Goal: Task Accomplishment & Management: Complete application form

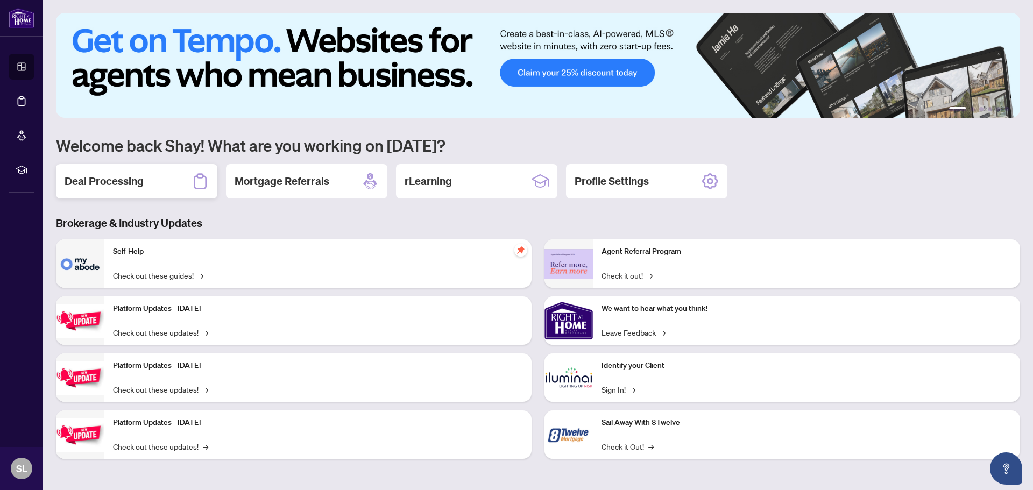
click at [154, 186] on div "Deal Processing" at bounding box center [136, 181] width 161 height 34
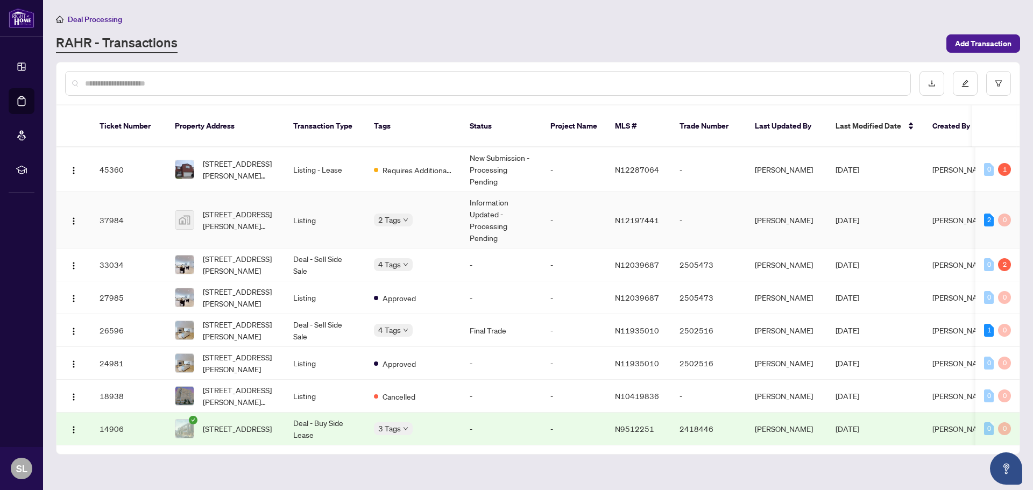
click at [456, 200] on td "2 Tags" at bounding box center [413, 220] width 96 height 57
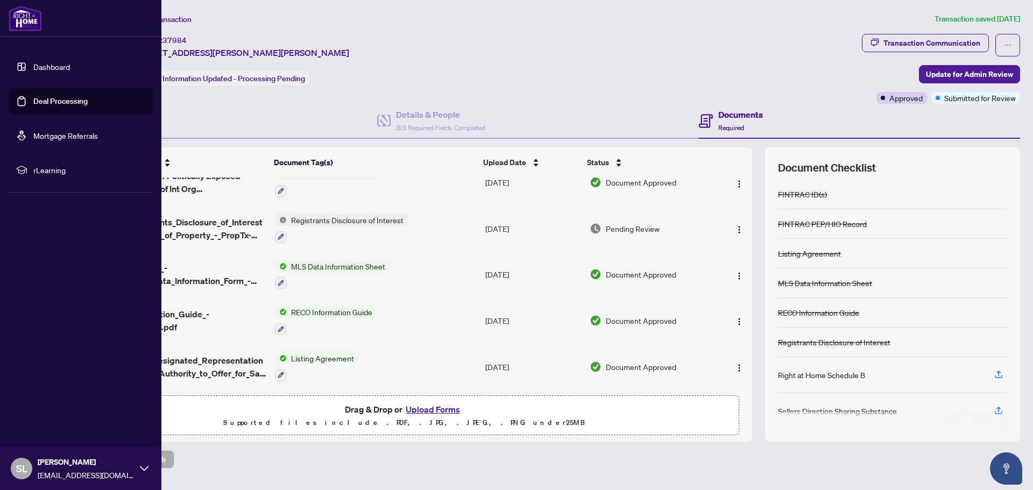
click at [52, 96] on link "Deal Processing" at bounding box center [60, 101] width 54 height 10
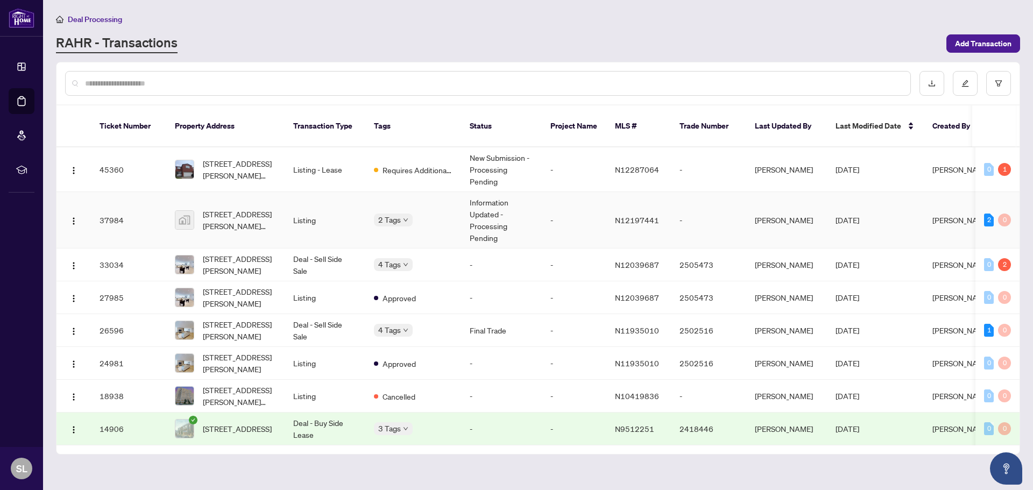
click at [600, 210] on td "-" at bounding box center [574, 220] width 65 height 57
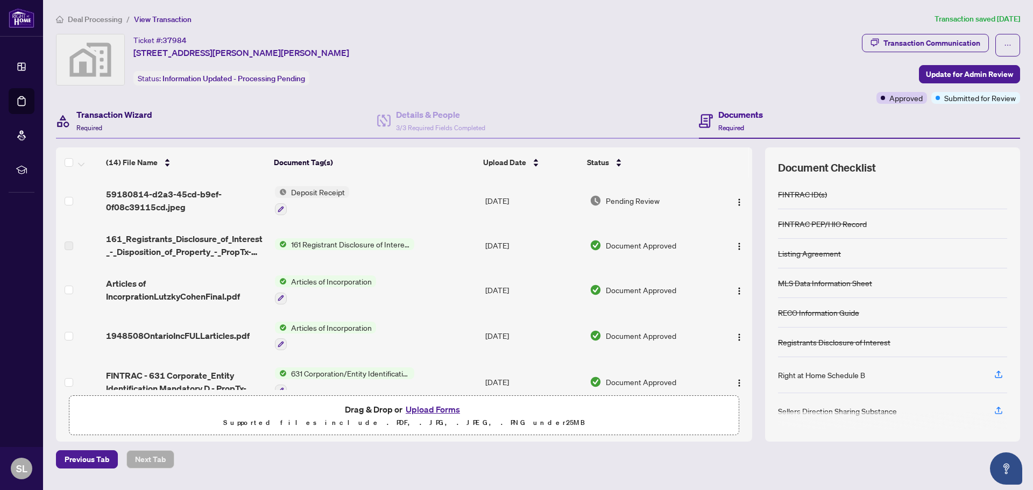
click at [140, 117] on h4 "Transaction Wizard" at bounding box center [114, 114] width 76 height 13
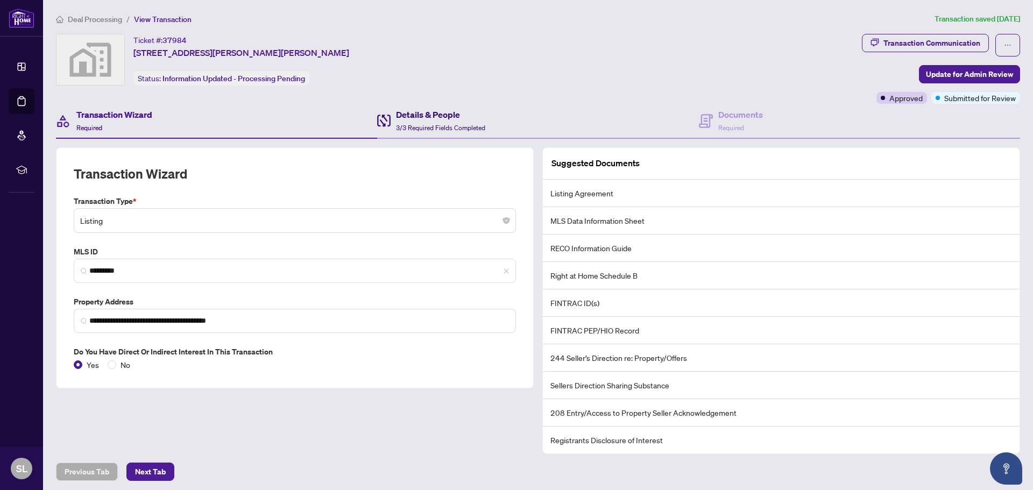
click at [396, 125] on span "3/3 Required Fields Completed" at bounding box center [440, 128] width 89 height 8
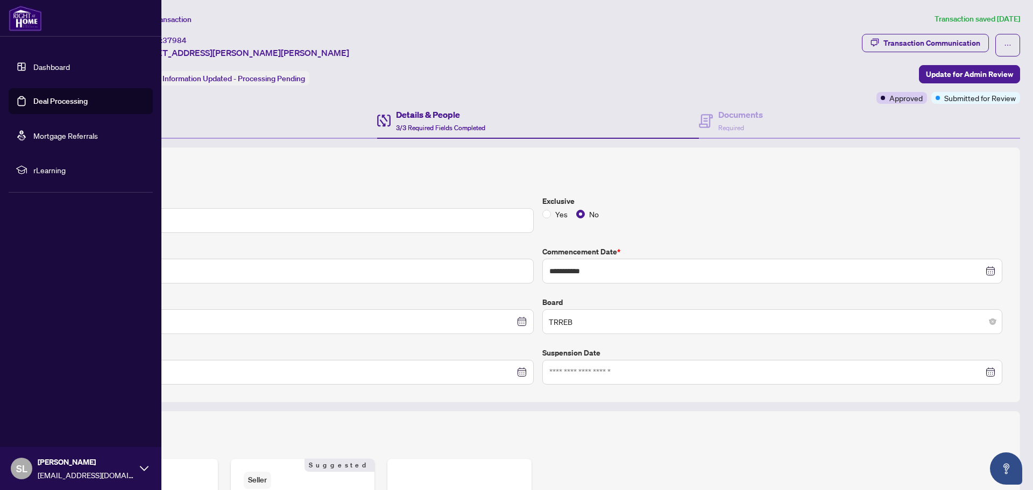
click at [24, 85] on ul "Dashboard Deal Processing Mortgage Referrals rLearning" at bounding box center [81, 118] width 144 height 129
click at [44, 96] on link "Deal Processing" at bounding box center [60, 101] width 54 height 10
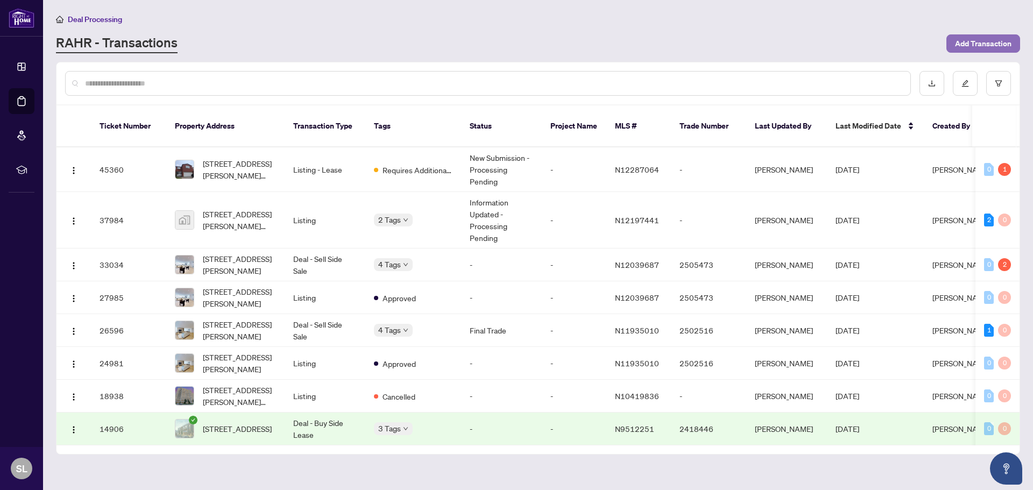
click at [982, 40] on span "Add Transaction" at bounding box center [983, 43] width 57 height 17
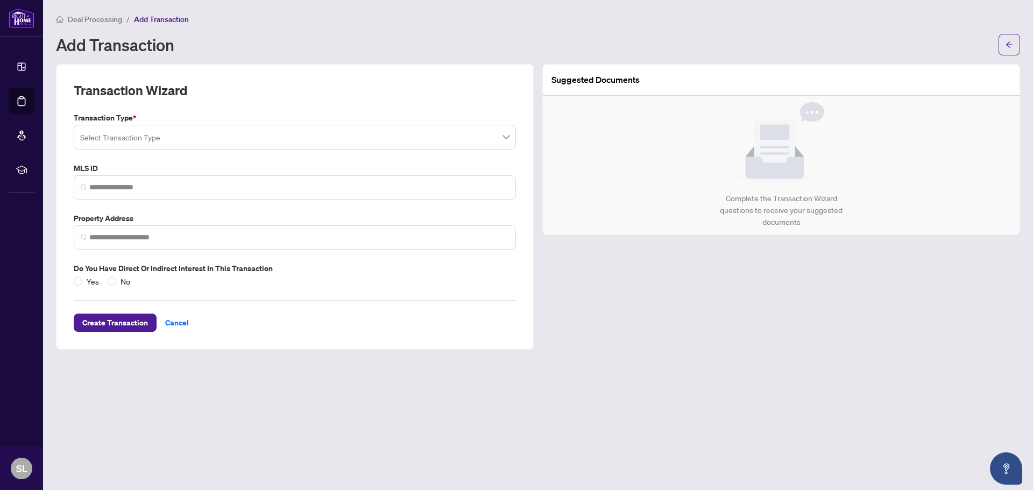
click at [382, 130] on input "search" at bounding box center [290, 139] width 420 height 24
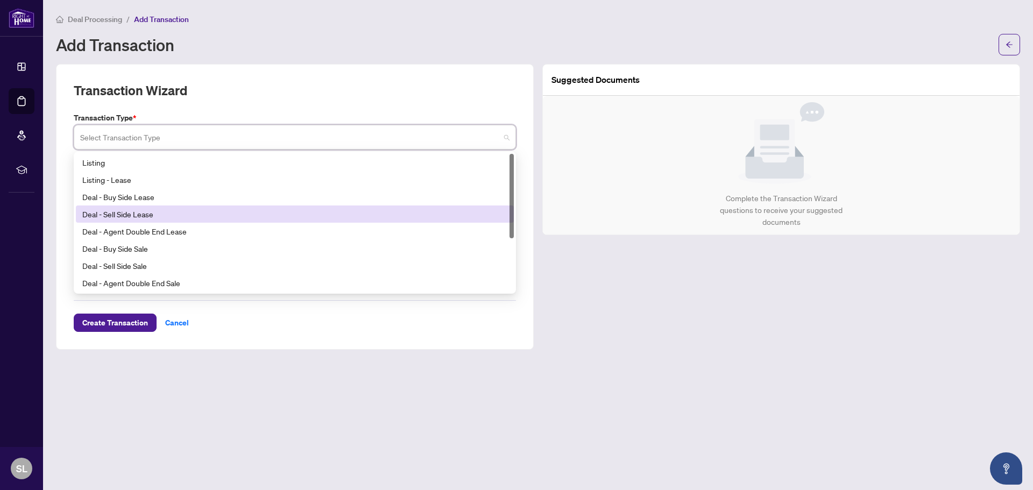
click at [137, 209] on div "Deal - Sell Side Lease" at bounding box center [294, 214] width 425 height 12
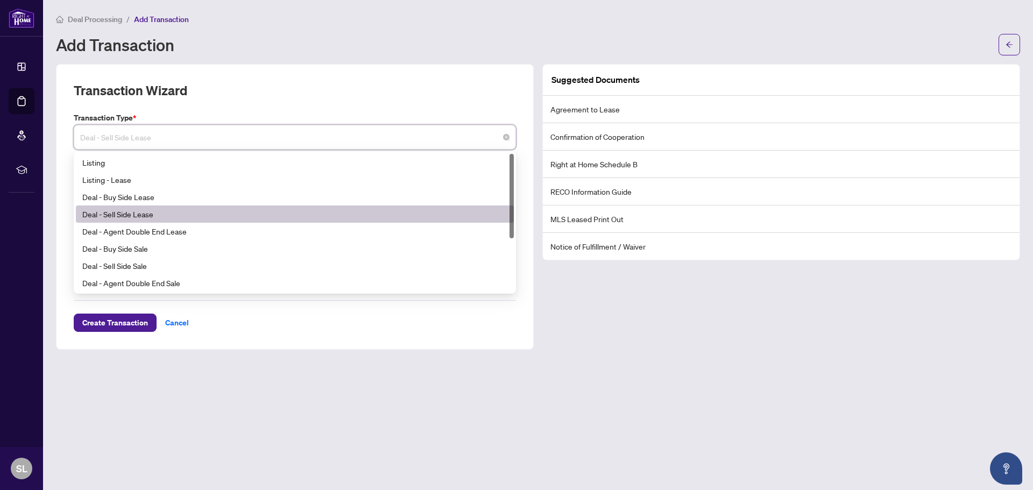
click at [194, 144] on span "Deal - Sell Side Lease" at bounding box center [295, 137] width 430 height 20
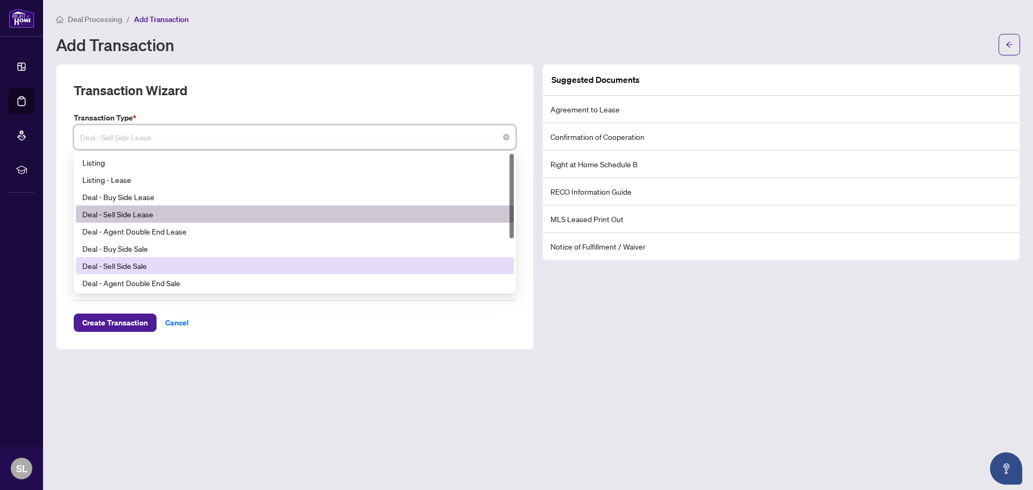
click at [116, 268] on div "Deal - Sell Side Sale" at bounding box center [294, 266] width 425 height 12
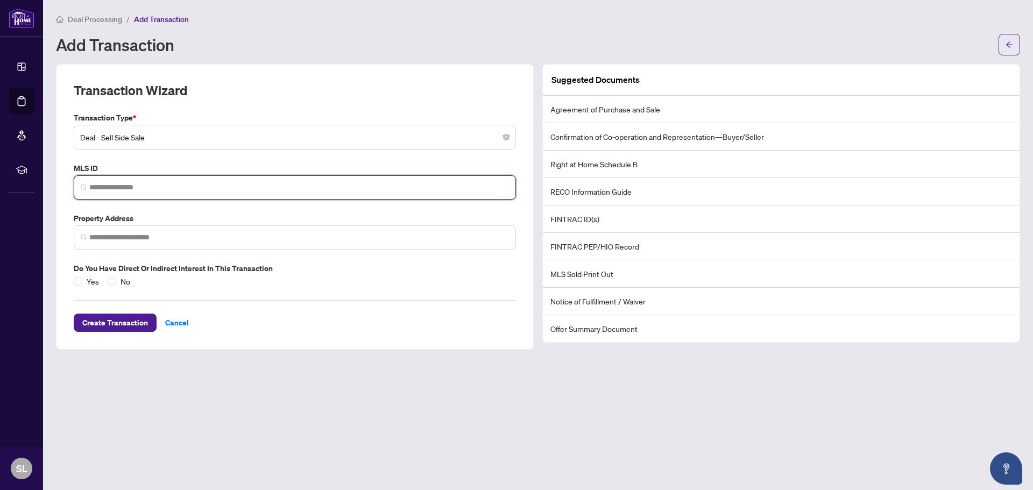
click at [221, 187] on input "search" at bounding box center [299, 187] width 420 height 11
paste input "**********"
type input "**********"
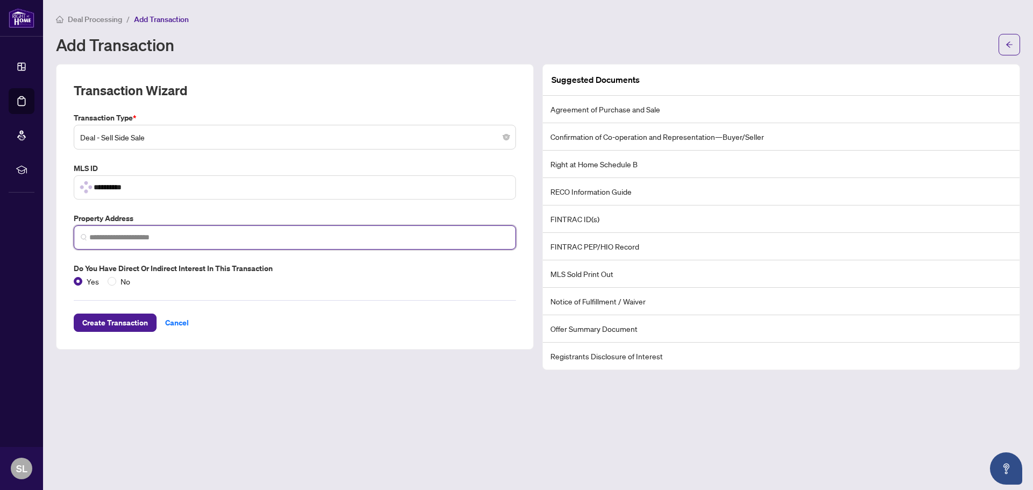
click at [383, 236] on input "search" at bounding box center [299, 237] width 420 height 11
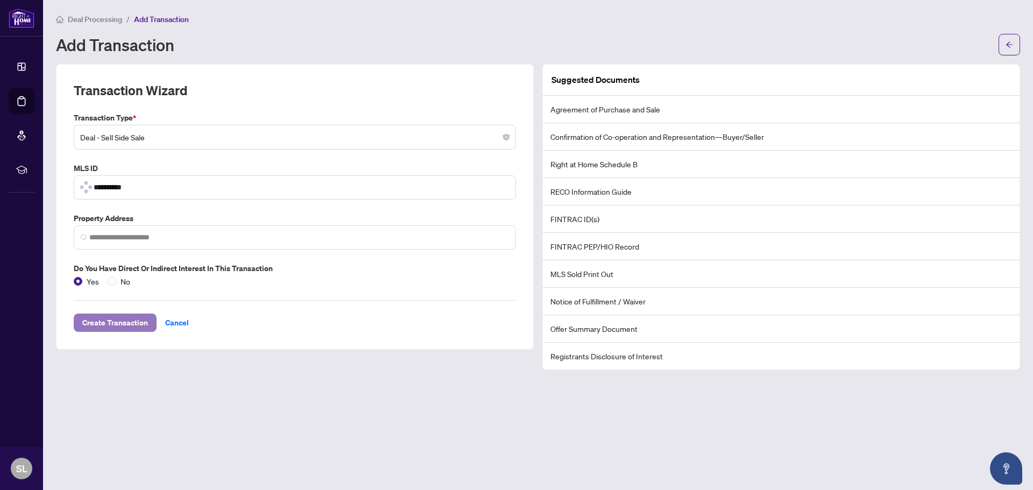
click at [140, 327] on span "Create Transaction" at bounding box center [115, 322] width 66 height 17
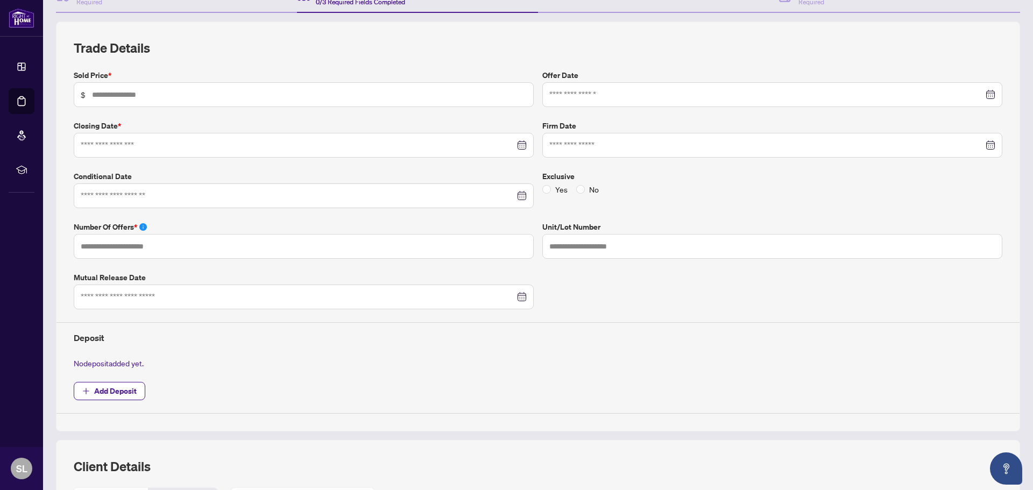
scroll to position [108, 0]
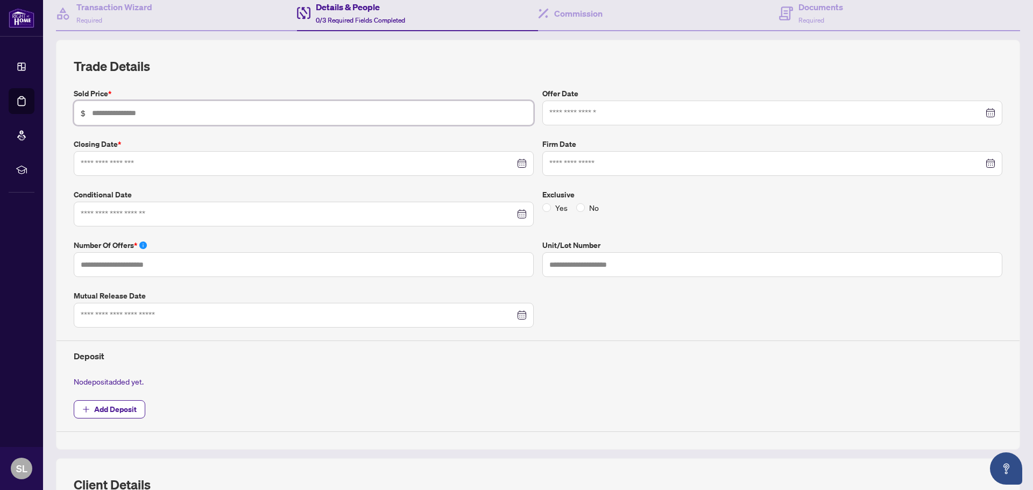
click at [370, 114] on input "text" at bounding box center [309, 113] width 435 height 12
type input "*********"
click at [740, 110] on input at bounding box center [767, 113] width 434 height 12
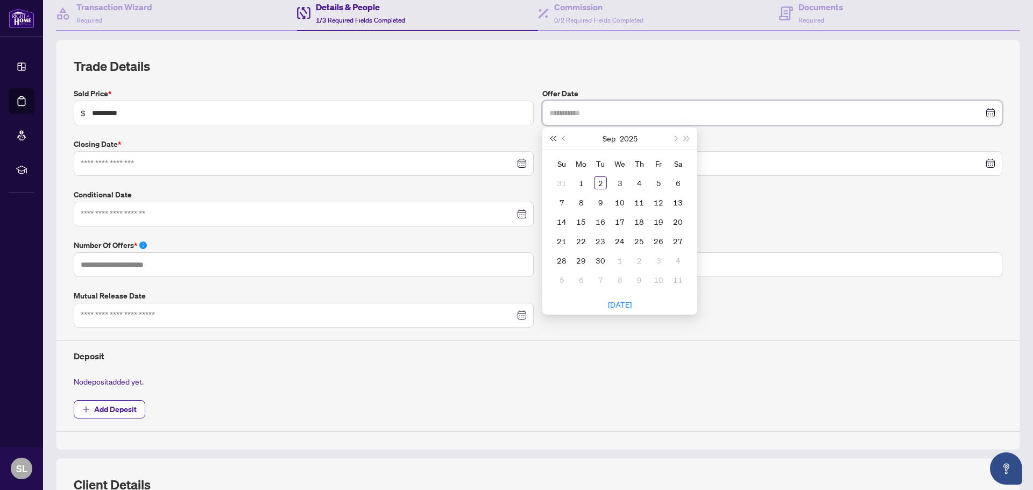
type input "**********"
click at [559, 138] on button "Previous month (PageUp)" at bounding box center [565, 139] width 12 height 22
type input "**********"
click at [634, 236] on div "21" at bounding box center [639, 241] width 13 height 13
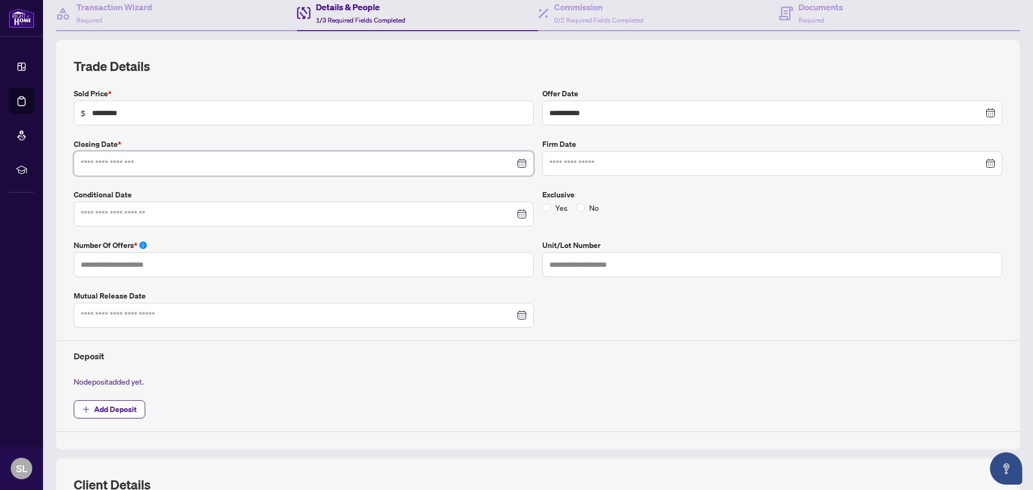
click at [387, 161] on input at bounding box center [298, 164] width 434 height 12
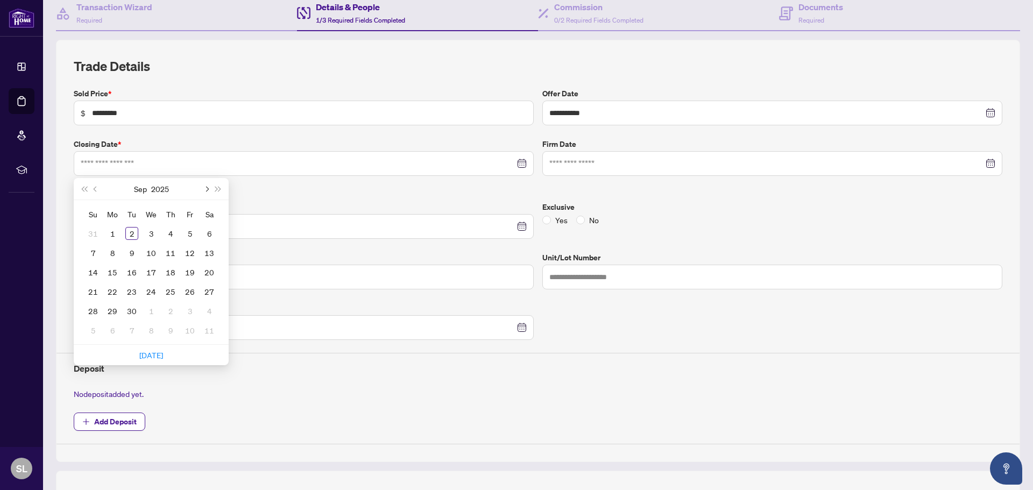
click at [205, 193] on button "Next month (PageDown)" at bounding box center [206, 189] width 12 height 22
type input "**********"
click at [188, 234] on div "5" at bounding box center [190, 233] width 13 height 13
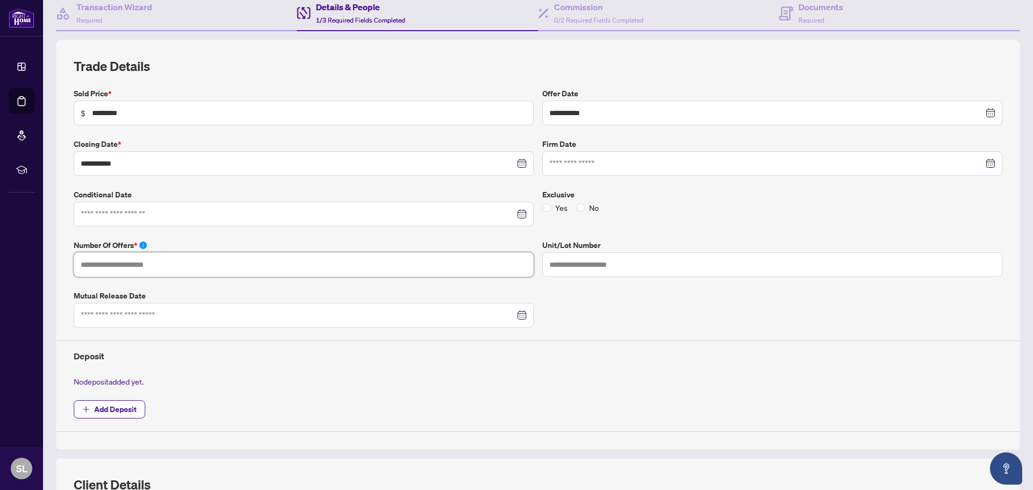
click at [293, 273] on input "text" at bounding box center [304, 264] width 460 height 25
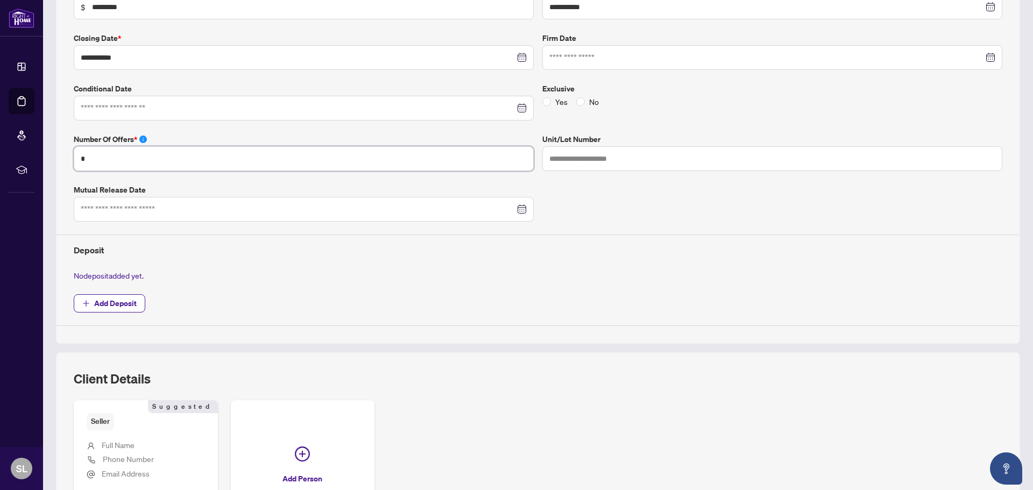
scroll to position [215, 0]
type input "*"
click at [110, 300] on span "Add Deposit" at bounding box center [115, 301] width 43 height 17
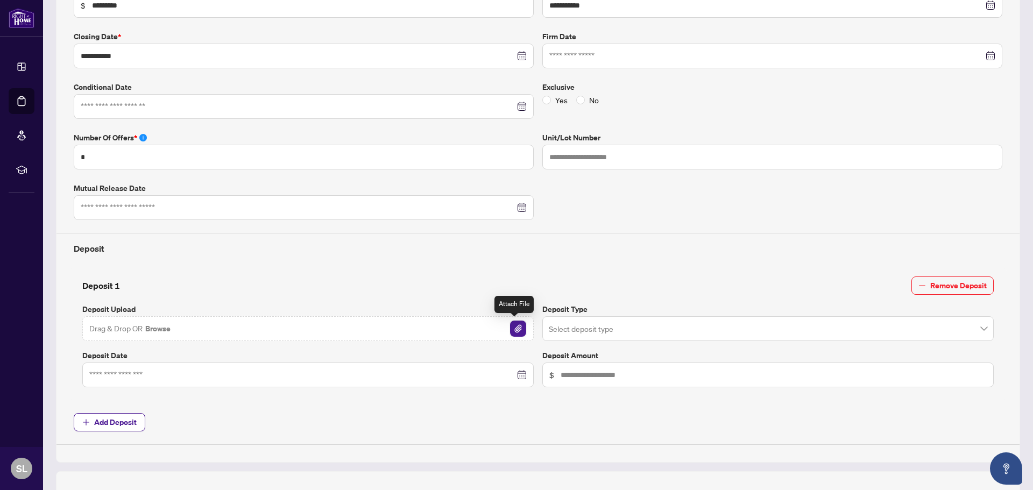
click at [511, 328] on img "button" at bounding box center [518, 329] width 16 height 16
click at [603, 326] on input "search" at bounding box center [763, 331] width 429 height 24
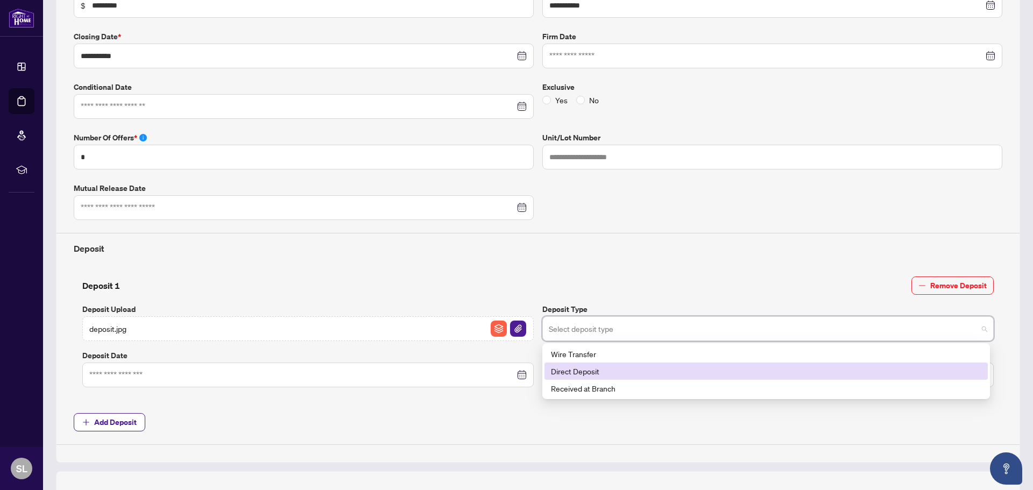
click at [602, 370] on div "Direct Deposit" at bounding box center [766, 371] width 431 height 12
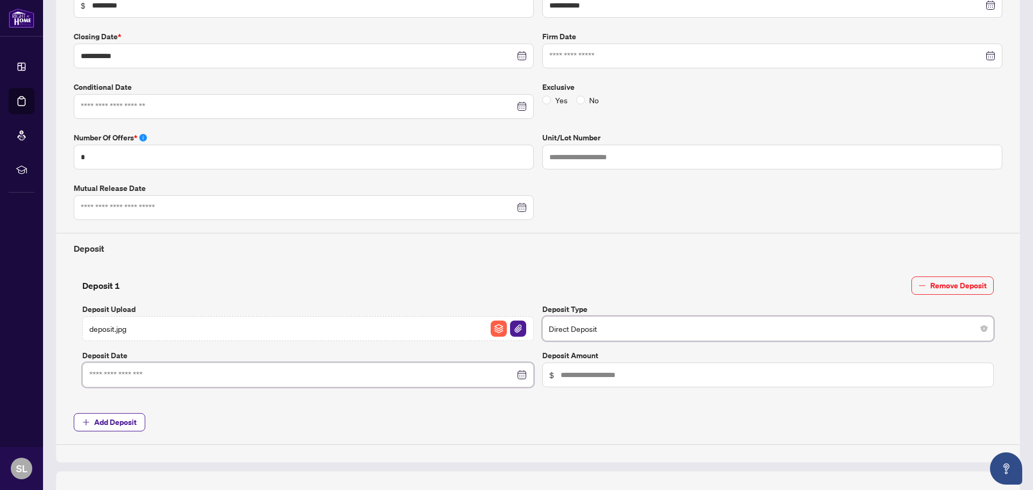
click at [440, 375] on input at bounding box center [302, 375] width 426 height 12
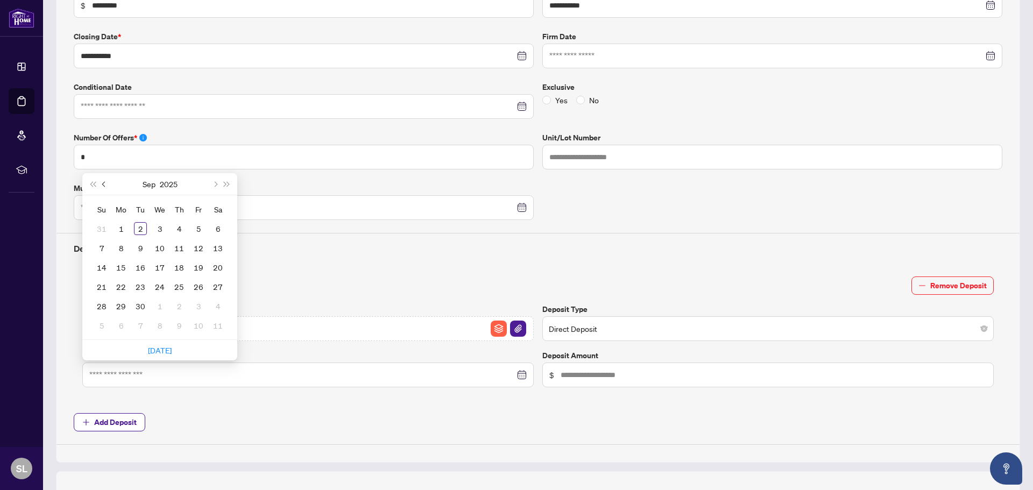
click at [105, 189] on button "Previous month (PageUp)" at bounding box center [105, 184] width 12 height 22
type input "**********"
click at [203, 287] on div "22" at bounding box center [198, 286] width 13 height 13
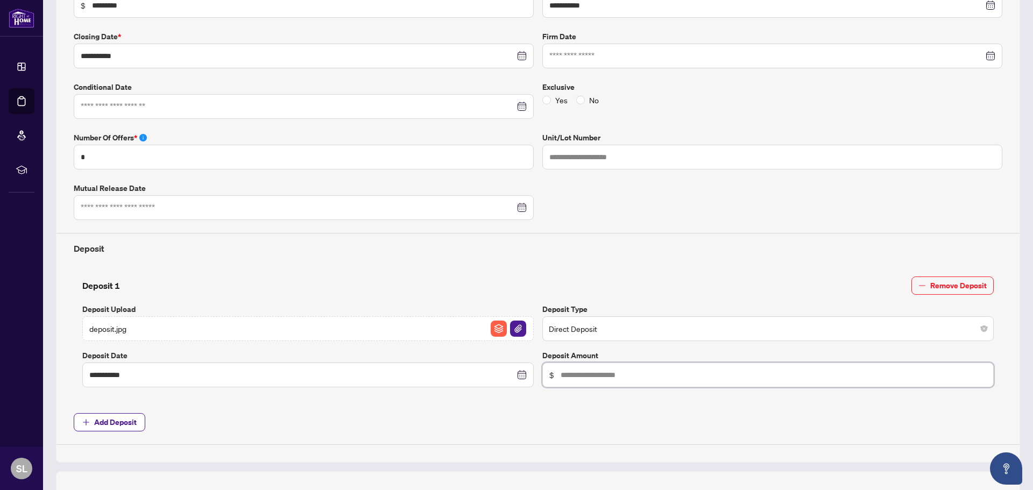
click at [595, 379] on input "text" at bounding box center [774, 375] width 426 height 12
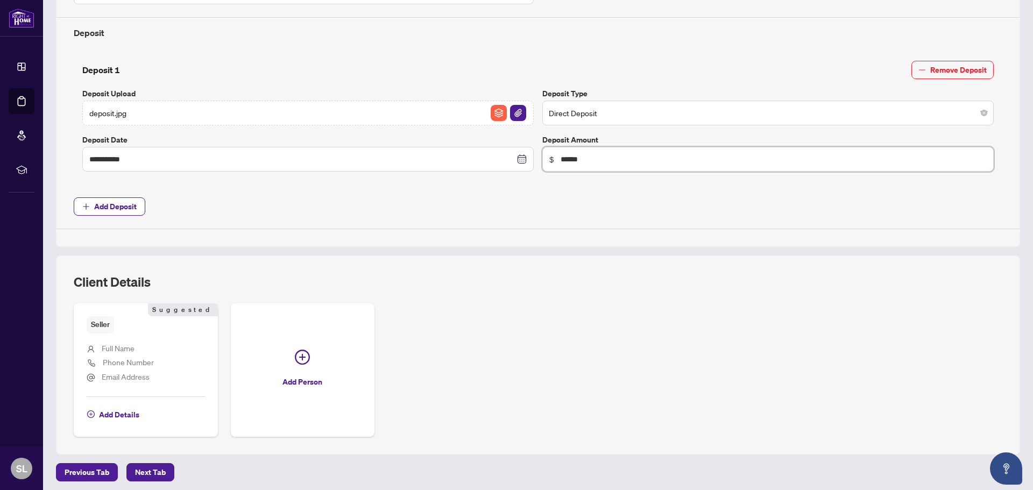
scroll to position [435, 0]
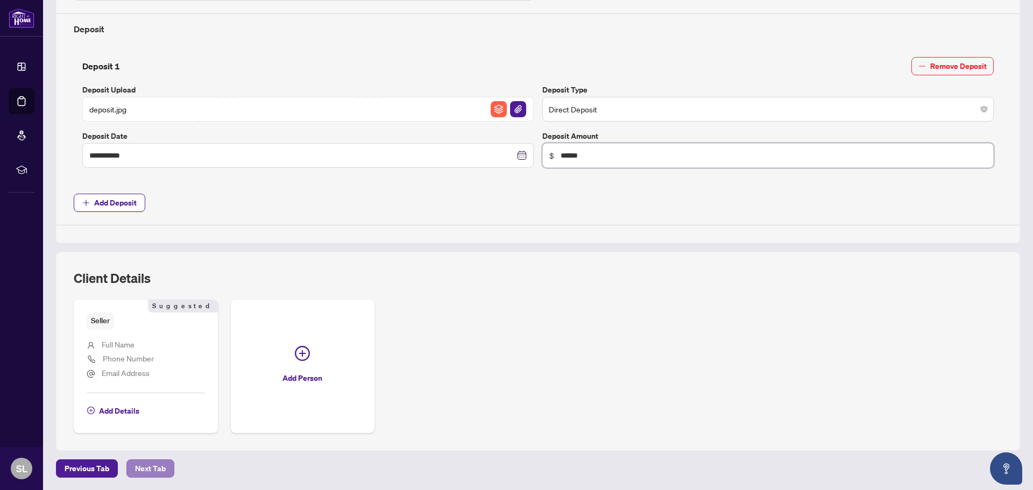
type input "******"
click at [166, 469] on button "Next Tab" at bounding box center [150, 469] width 48 height 18
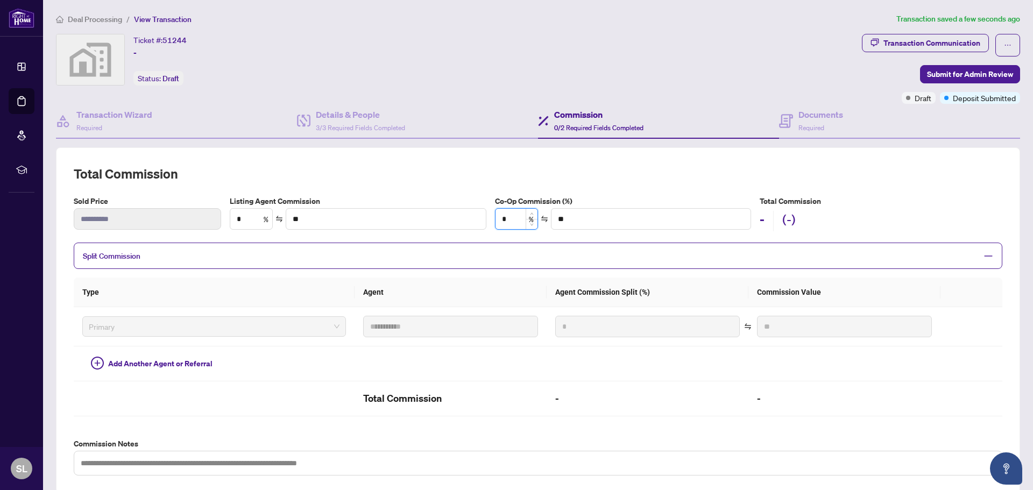
click at [504, 220] on input "*" at bounding box center [517, 219] width 42 height 20
type input "*"
type input "*******"
type input "***"
type input "*******"
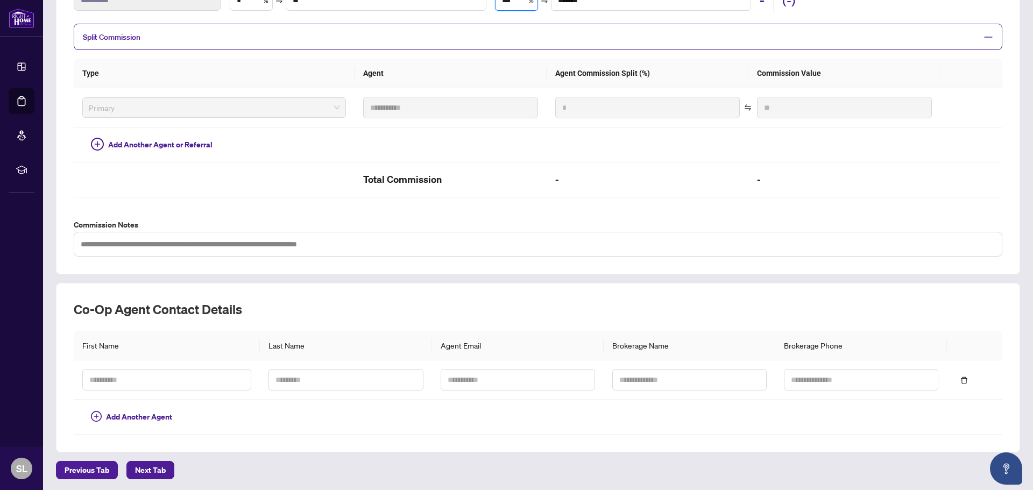
scroll to position [220, 0]
type input "***"
click at [156, 472] on span "Next Tab" at bounding box center [150, 469] width 31 height 17
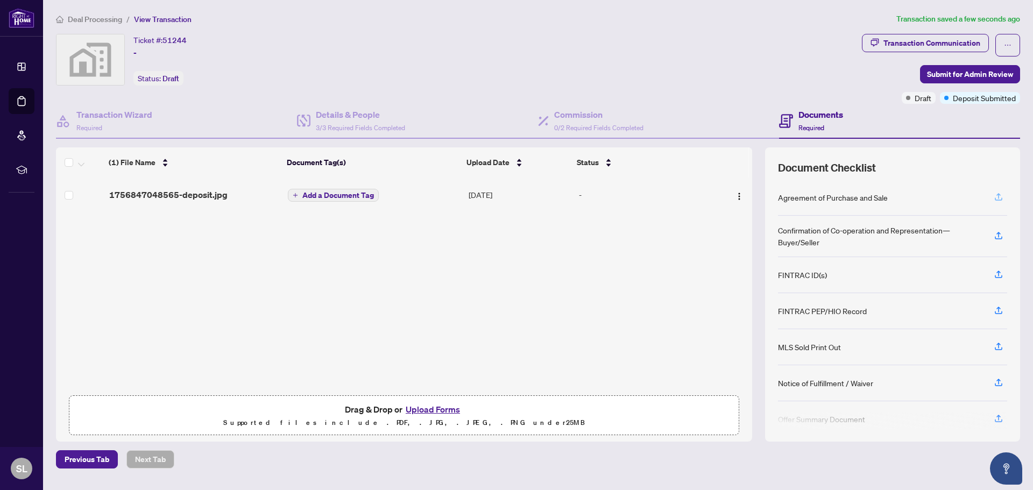
click at [1000, 194] on icon "button" at bounding box center [999, 197] width 10 height 10
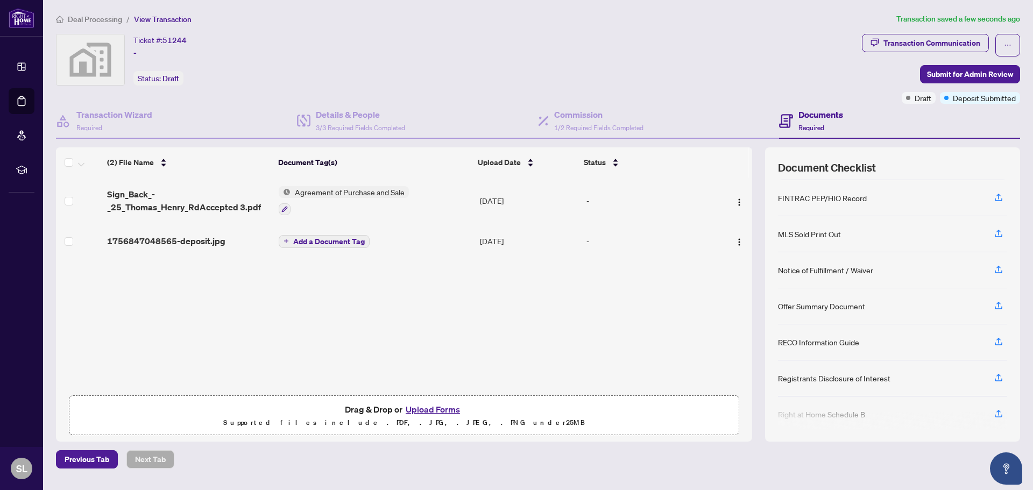
scroll to position [108, 0]
click at [1004, 267] on button "button" at bounding box center [998, 269] width 17 height 18
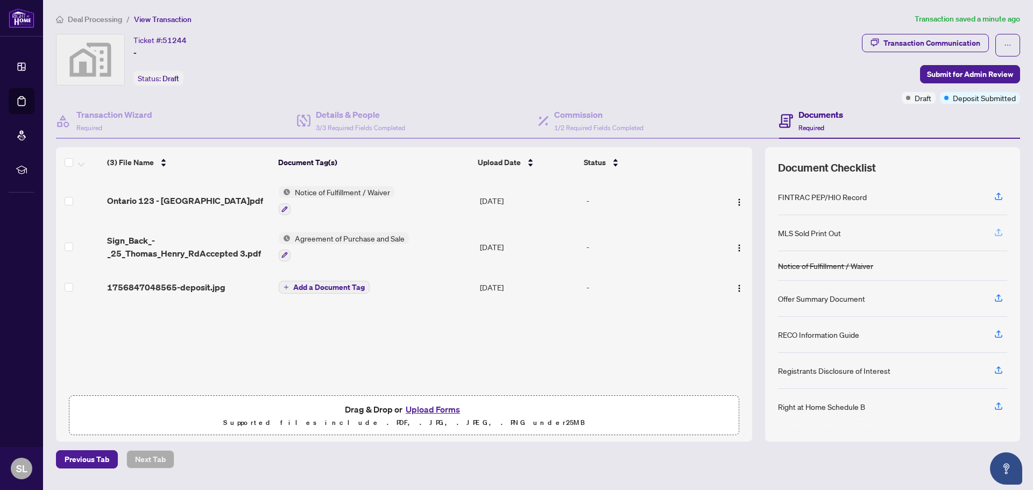
click at [1002, 231] on icon "button" at bounding box center [999, 233] width 10 height 10
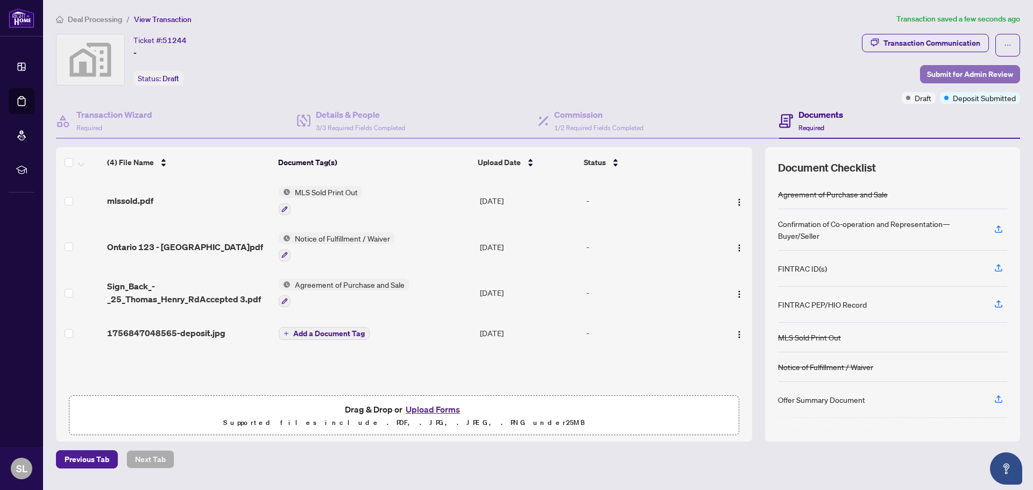
click at [969, 71] on span "Submit for Admin Review" at bounding box center [970, 74] width 86 height 17
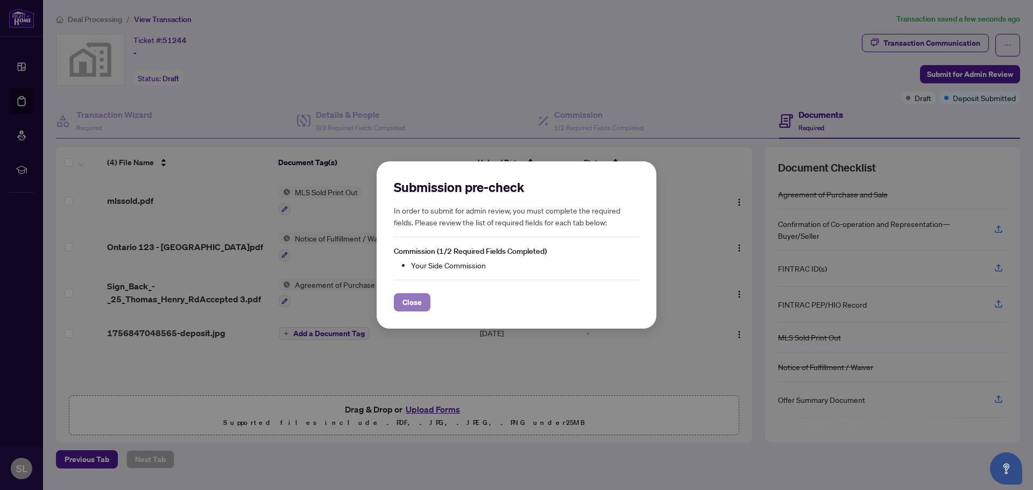
click at [423, 304] on button "Close" at bounding box center [412, 302] width 37 height 18
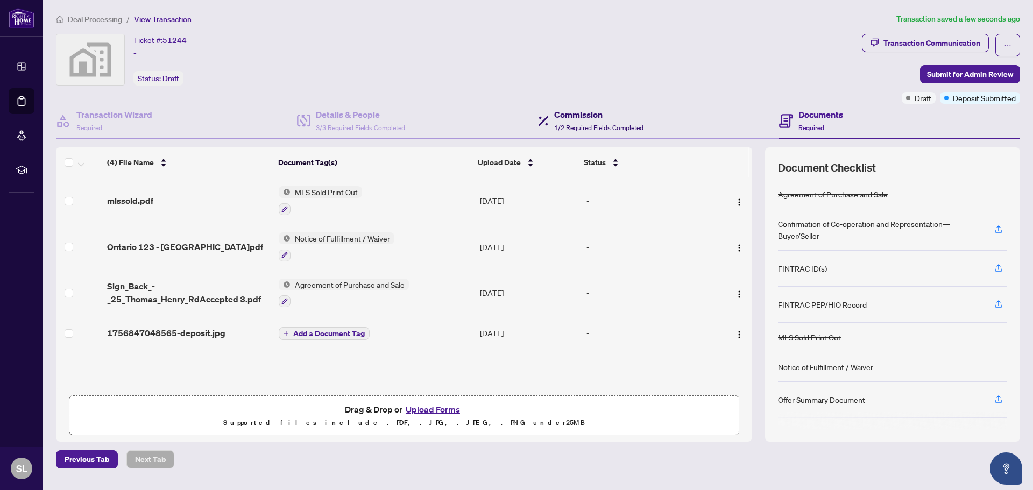
click at [590, 126] on span "1/2 Required Fields Completed" at bounding box center [598, 128] width 89 height 8
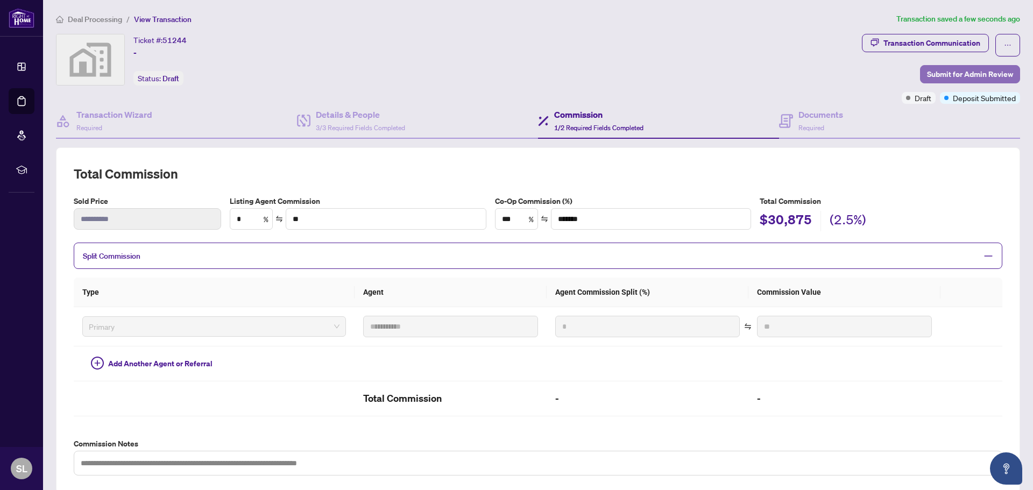
click at [957, 72] on span "Submit for Admin Review" at bounding box center [970, 74] width 86 height 17
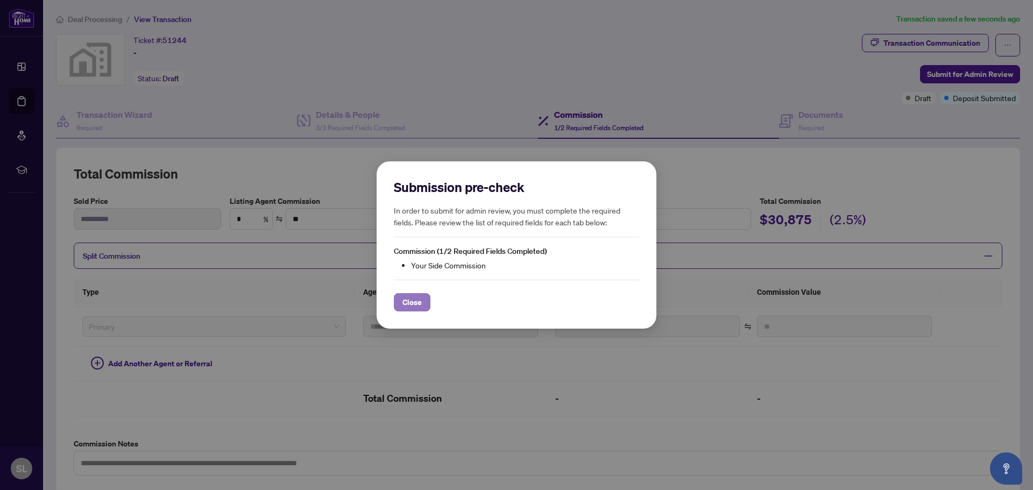
click at [404, 308] on span "Close" at bounding box center [412, 302] width 19 height 17
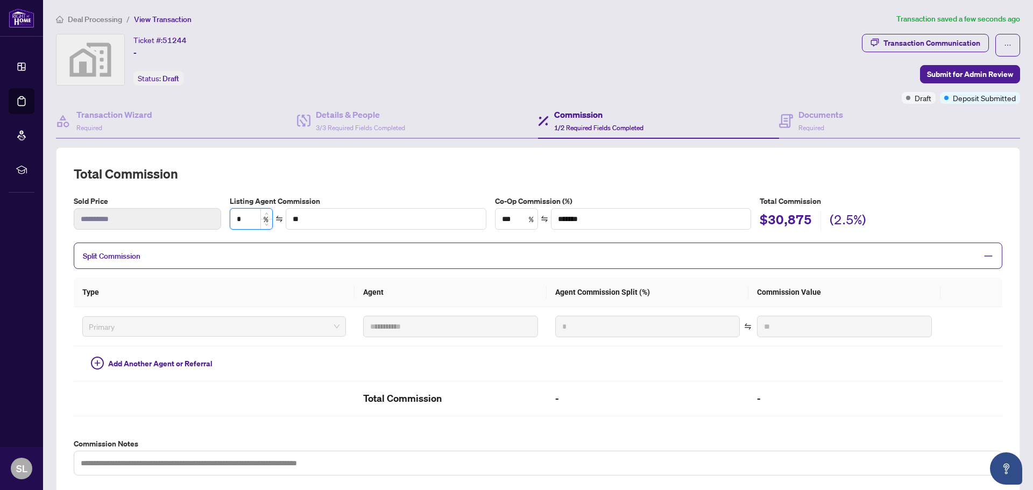
click at [243, 215] on input "*" at bounding box center [251, 219] width 42 height 20
type input "*"
click at [518, 219] on input "***" at bounding box center [517, 219] width 42 height 20
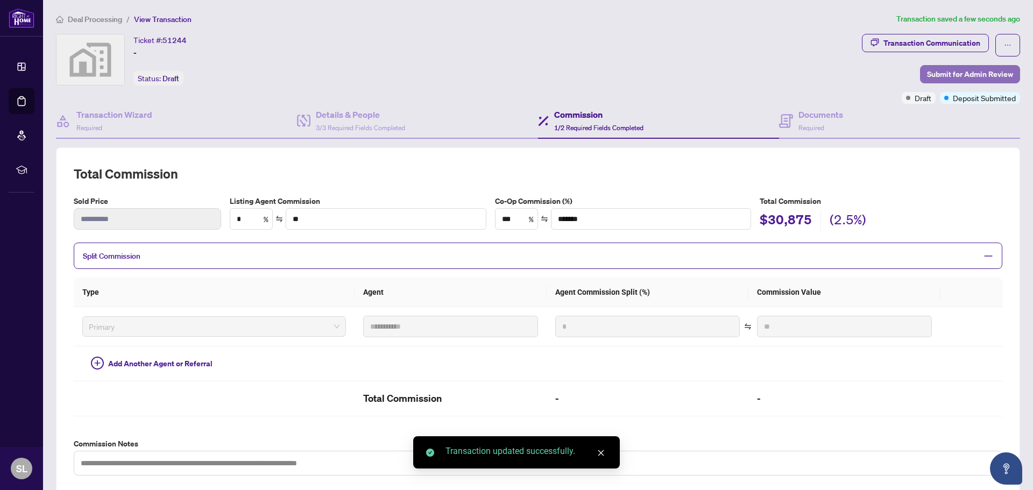
click at [940, 75] on span "Submit for Admin Review" at bounding box center [970, 74] width 86 height 17
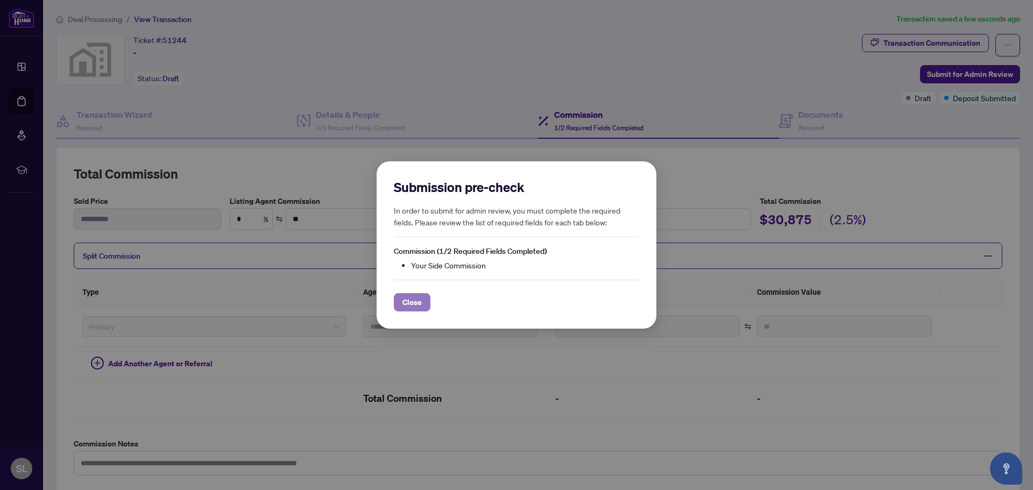
click at [407, 306] on span "Close" at bounding box center [412, 302] width 19 height 17
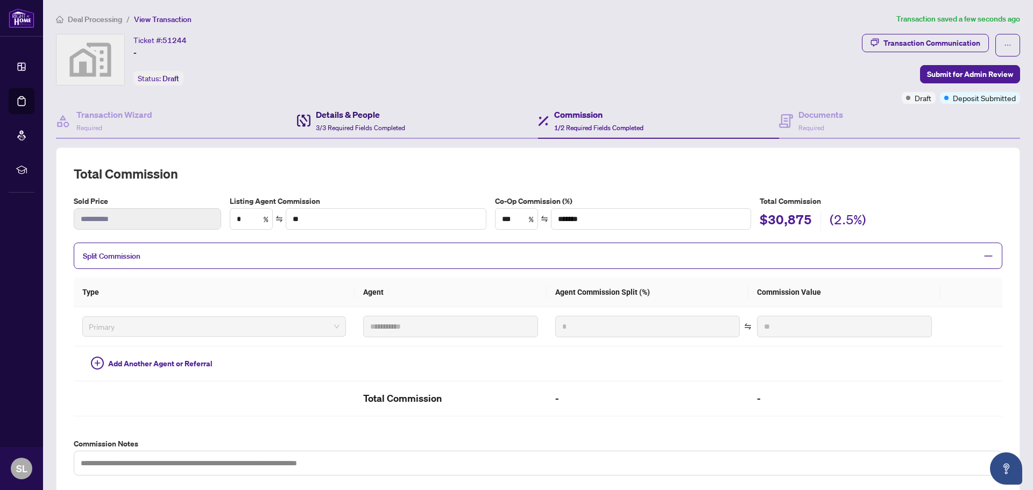
click at [355, 121] on div "Details & People 3/3 Required Fields Completed" at bounding box center [360, 120] width 89 height 25
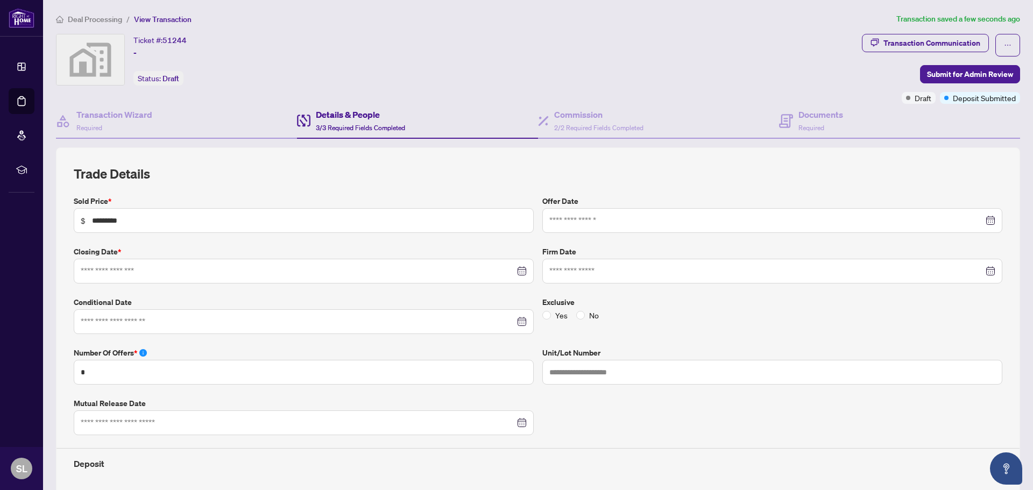
type input "**********"
click at [596, 129] on span "2/2 Required Fields Completed" at bounding box center [598, 128] width 89 height 8
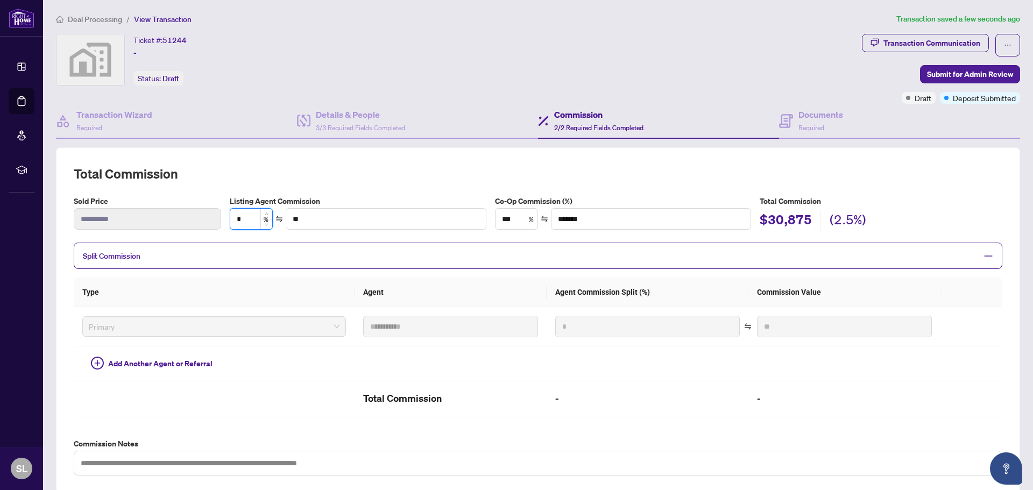
click at [243, 225] on input "*" at bounding box center [251, 219] width 42 height 20
type input "*"
click at [959, 76] on span "Submit for Admin Review" at bounding box center [970, 74] width 86 height 17
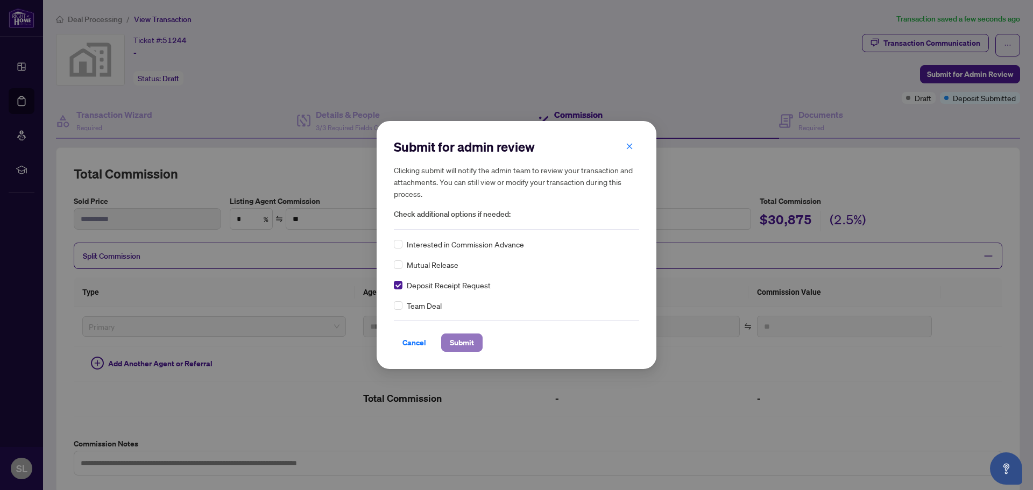
click at [472, 343] on span "Submit" at bounding box center [462, 342] width 24 height 17
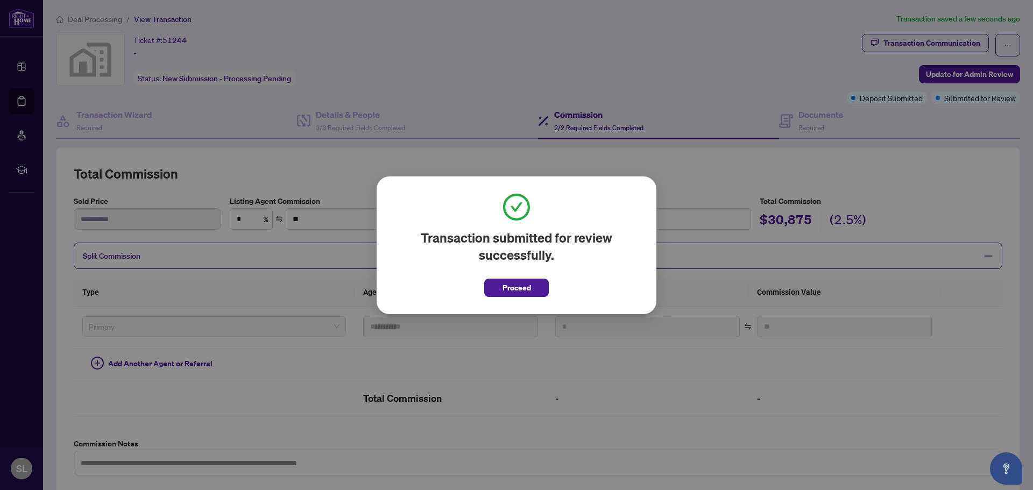
click at [532, 304] on div "Transaction submitted for review successfully. Proceed Cancel OK" at bounding box center [517, 246] width 280 height 138
click at [530, 285] on span "Proceed" at bounding box center [517, 287] width 29 height 17
